Goal: Information Seeking & Learning: Understand process/instructions

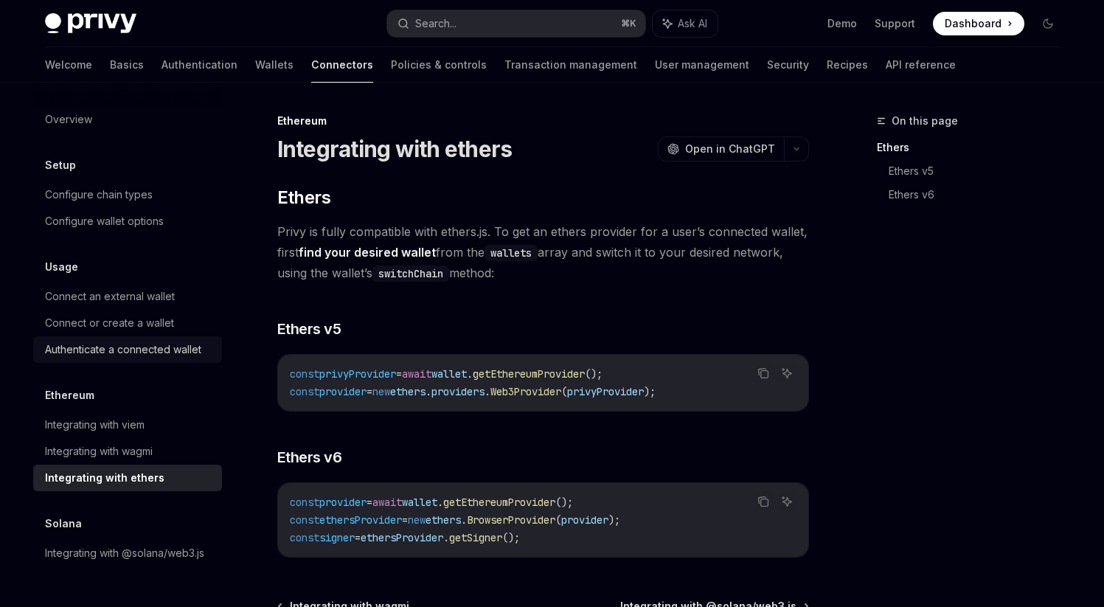
click at [185, 352] on div "Authenticate a connected wallet" at bounding box center [123, 350] width 156 height 18
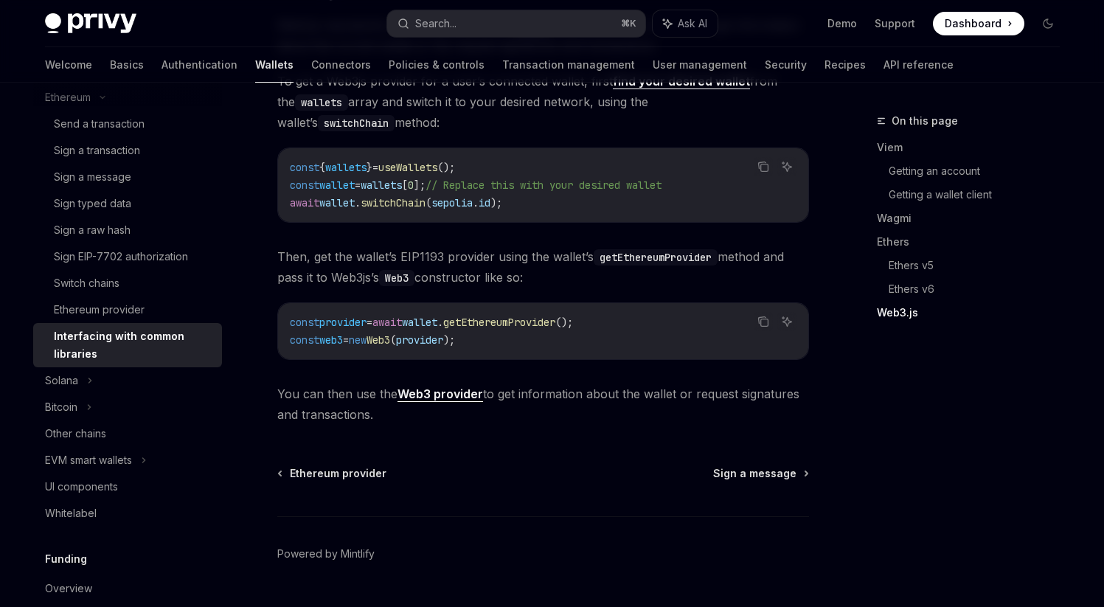
scroll to position [1932, 0]
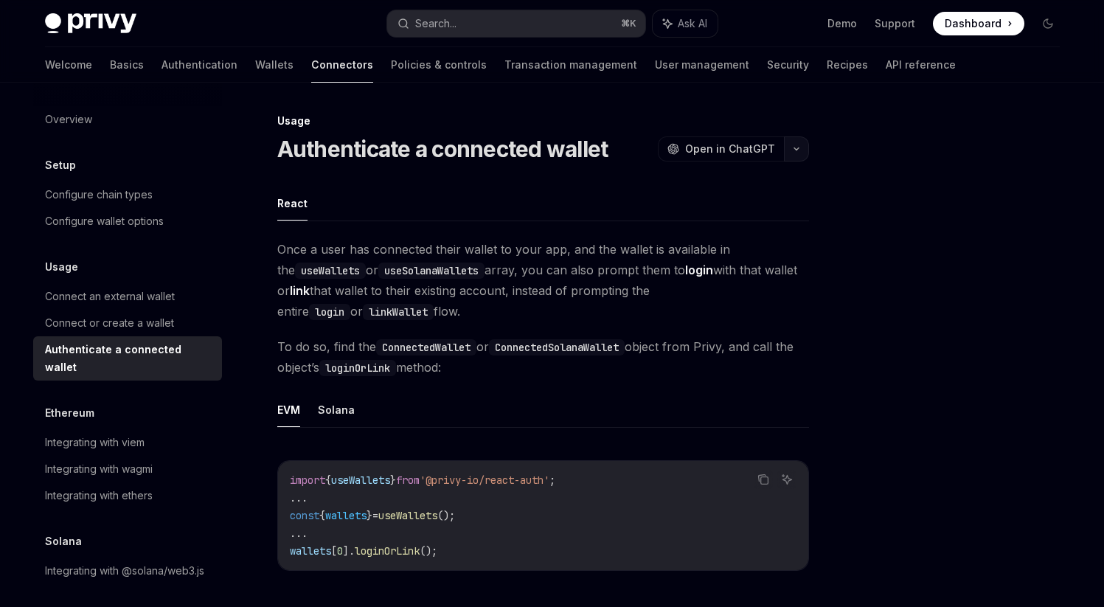
click at [793, 144] on button "button" at bounding box center [796, 148] width 25 height 25
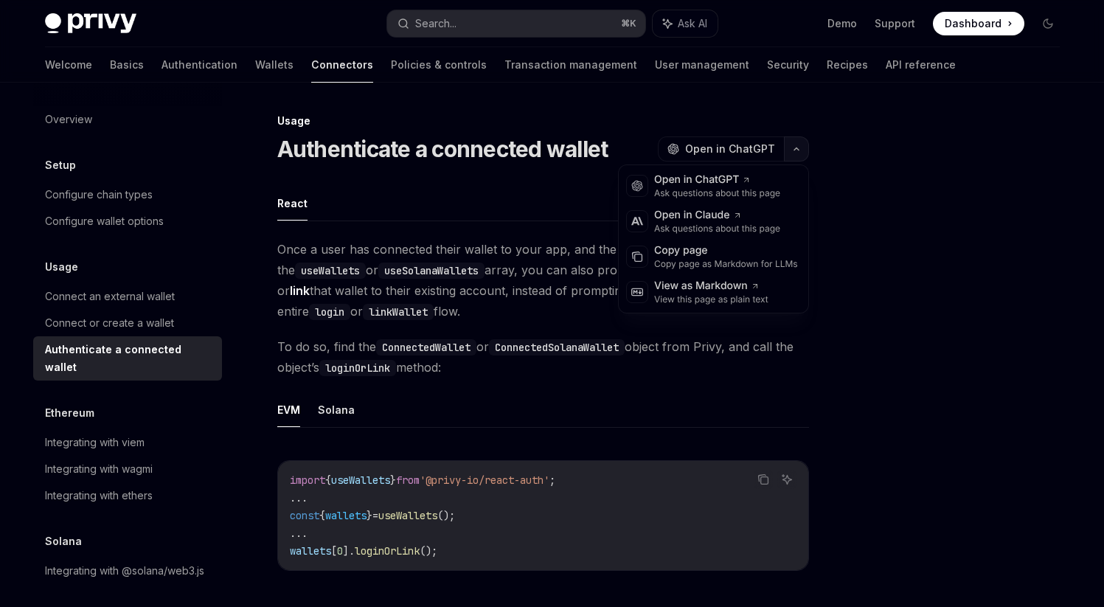
click at [793, 144] on button "button" at bounding box center [796, 148] width 25 height 25
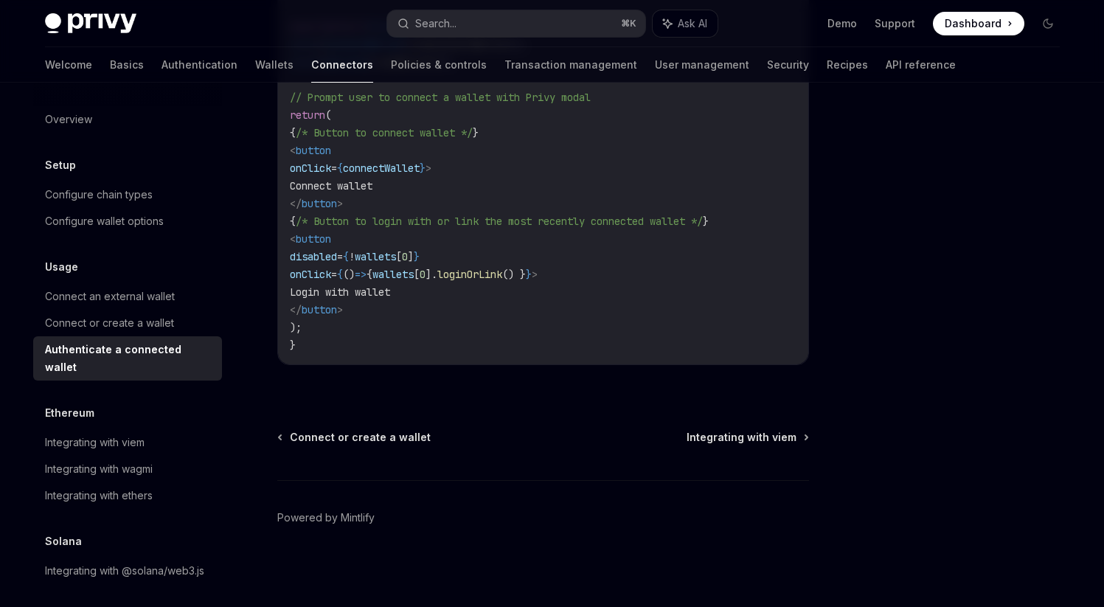
scroll to position [951, 0]
